Goal: Transaction & Acquisition: Purchase product/service

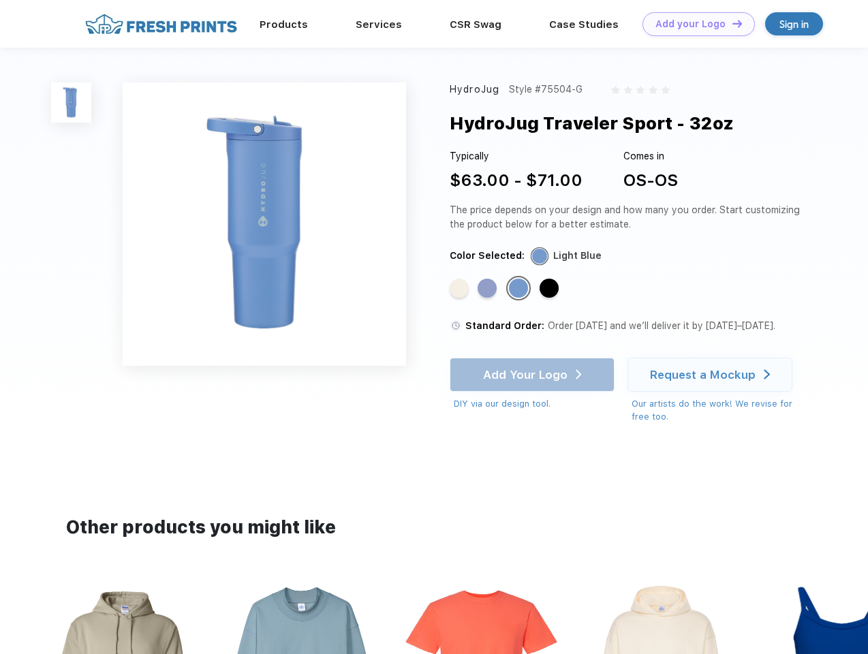
click at [693, 24] on link "Add your Logo Design Tool" at bounding box center [698, 24] width 112 height 24
click at [0, 0] on div "Design Tool" at bounding box center [0, 0] width 0 height 0
click at [731, 23] on link "Add your Logo Design Tool" at bounding box center [698, 24] width 112 height 24
click at [71, 102] on img at bounding box center [71, 102] width 40 height 40
click at [460, 289] on div "Standard Color" at bounding box center [458, 288] width 19 height 19
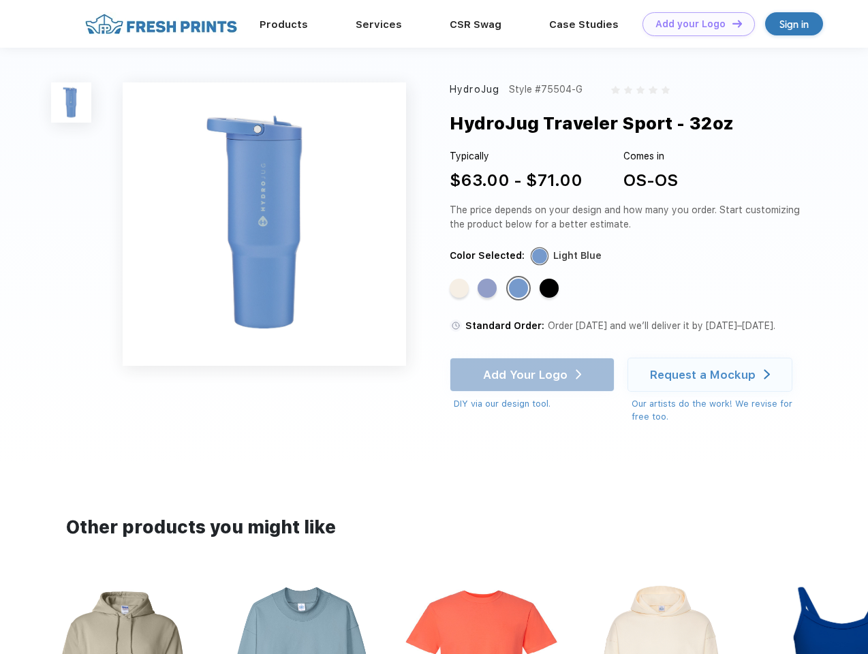
click at [488, 289] on div "Standard Color" at bounding box center [486, 288] width 19 height 19
click at [520, 289] on div "Standard Color" at bounding box center [518, 288] width 19 height 19
click at [550, 289] on div "Standard Color" at bounding box center [548, 288] width 19 height 19
click at [533, 375] on div "Add Your Logo DIY via our design tool. Ah shoot! This product isn't up in our d…" at bounding box center [531, 383] width 165 height 53
click at [712, 375] on div "Request a Mockup" at bounding box center [703, 375] width 106 height 14
